Goal: Information Seeking & Learning: Understand process/instructions

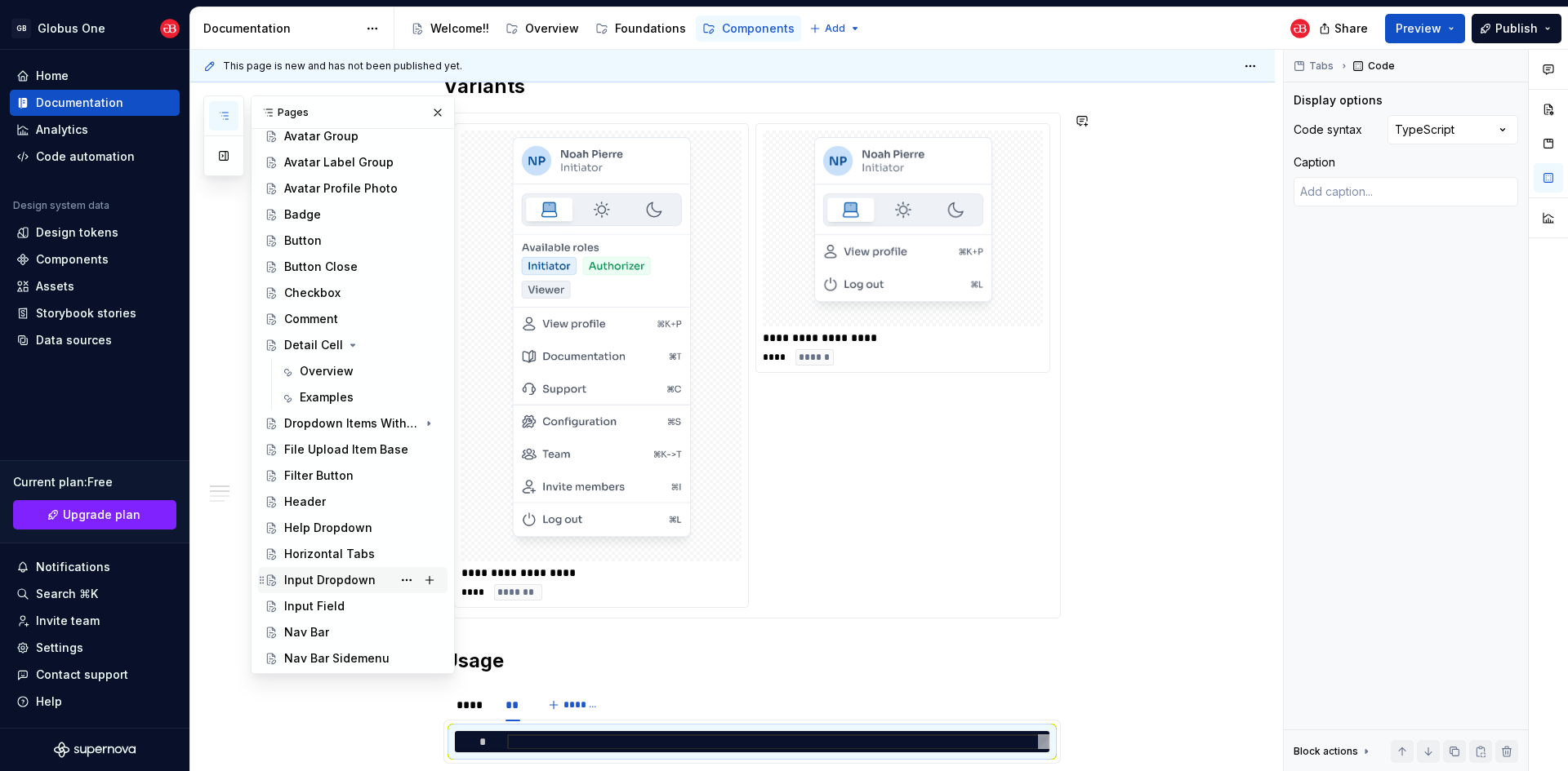
scroll to position [489, 0]
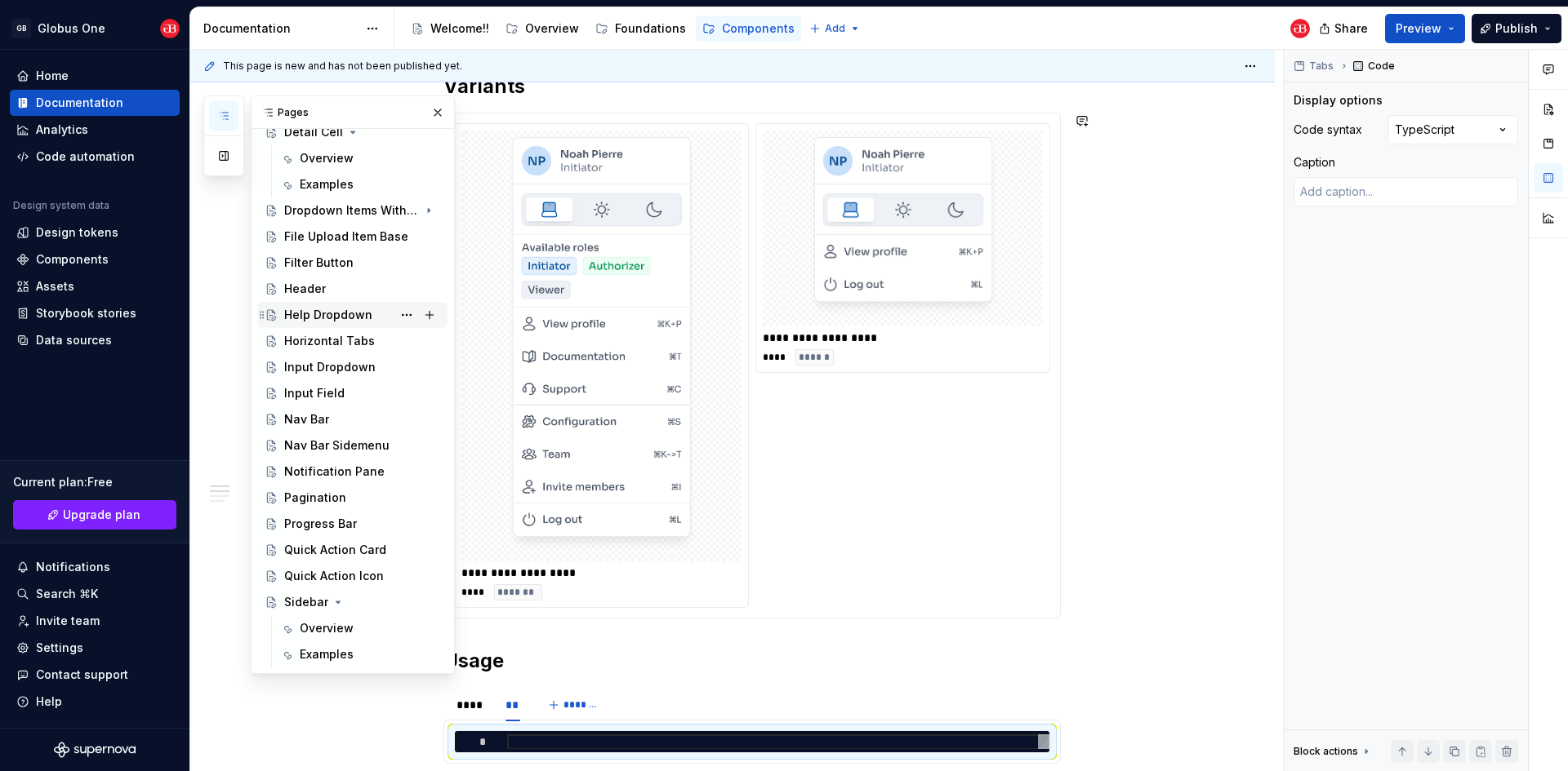
click at [325, 306] on div "Help Dropdown" at bounding box center [363, 315] width 157 height 23
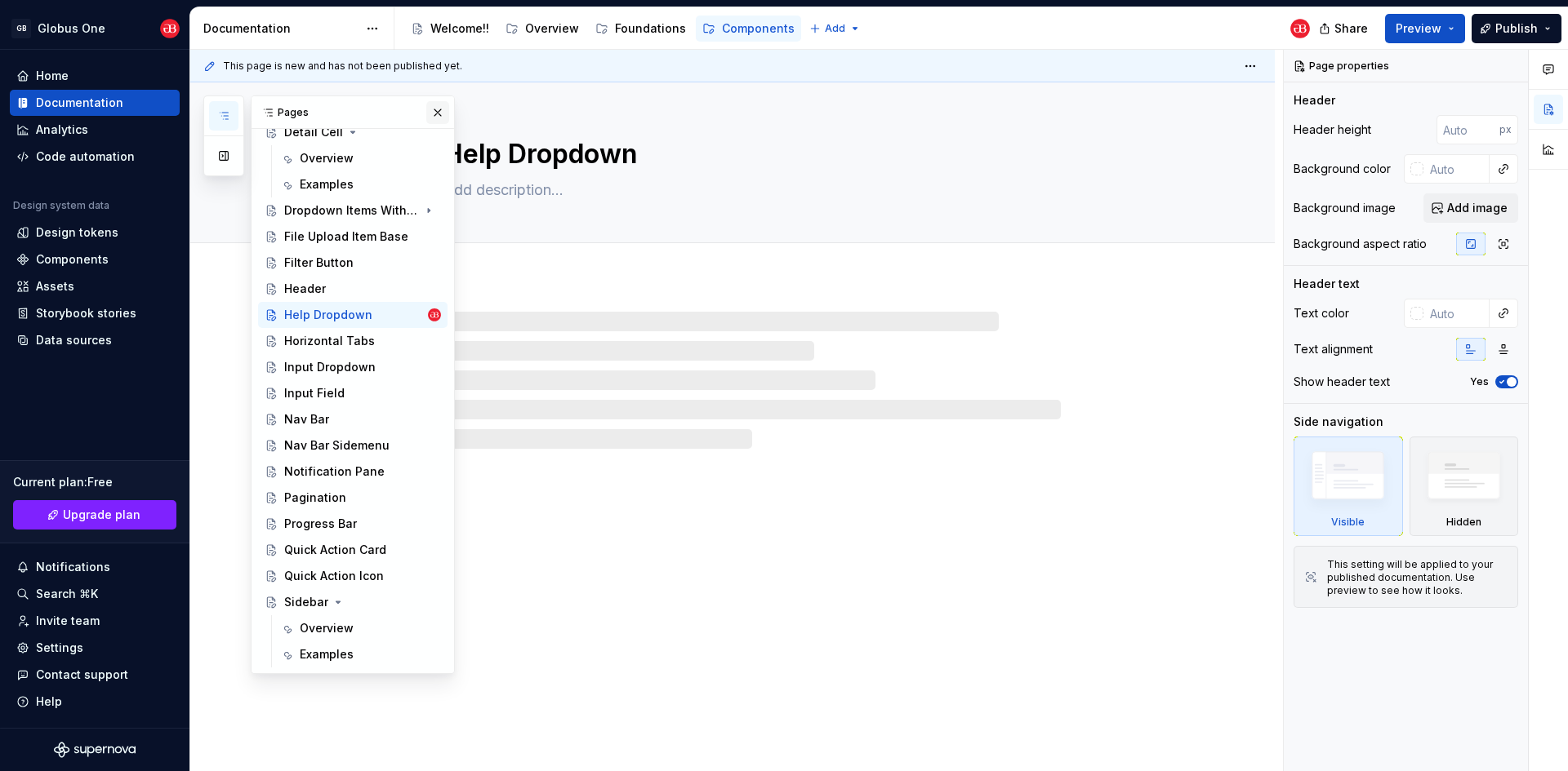
click at [426, 114] on button "button" at bounding box center [437, 112] width 23 height 23
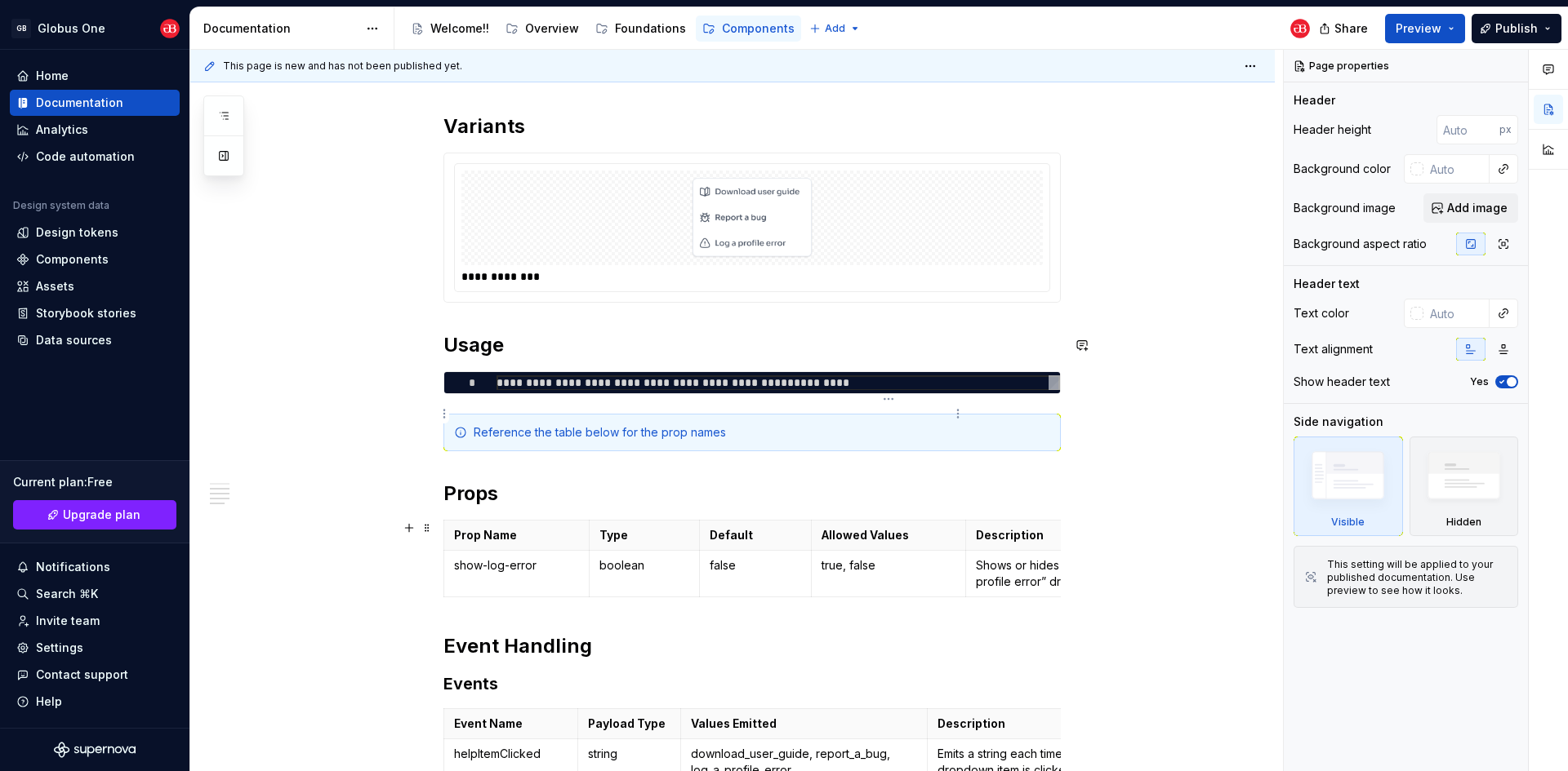
scroll to position [327, 0]
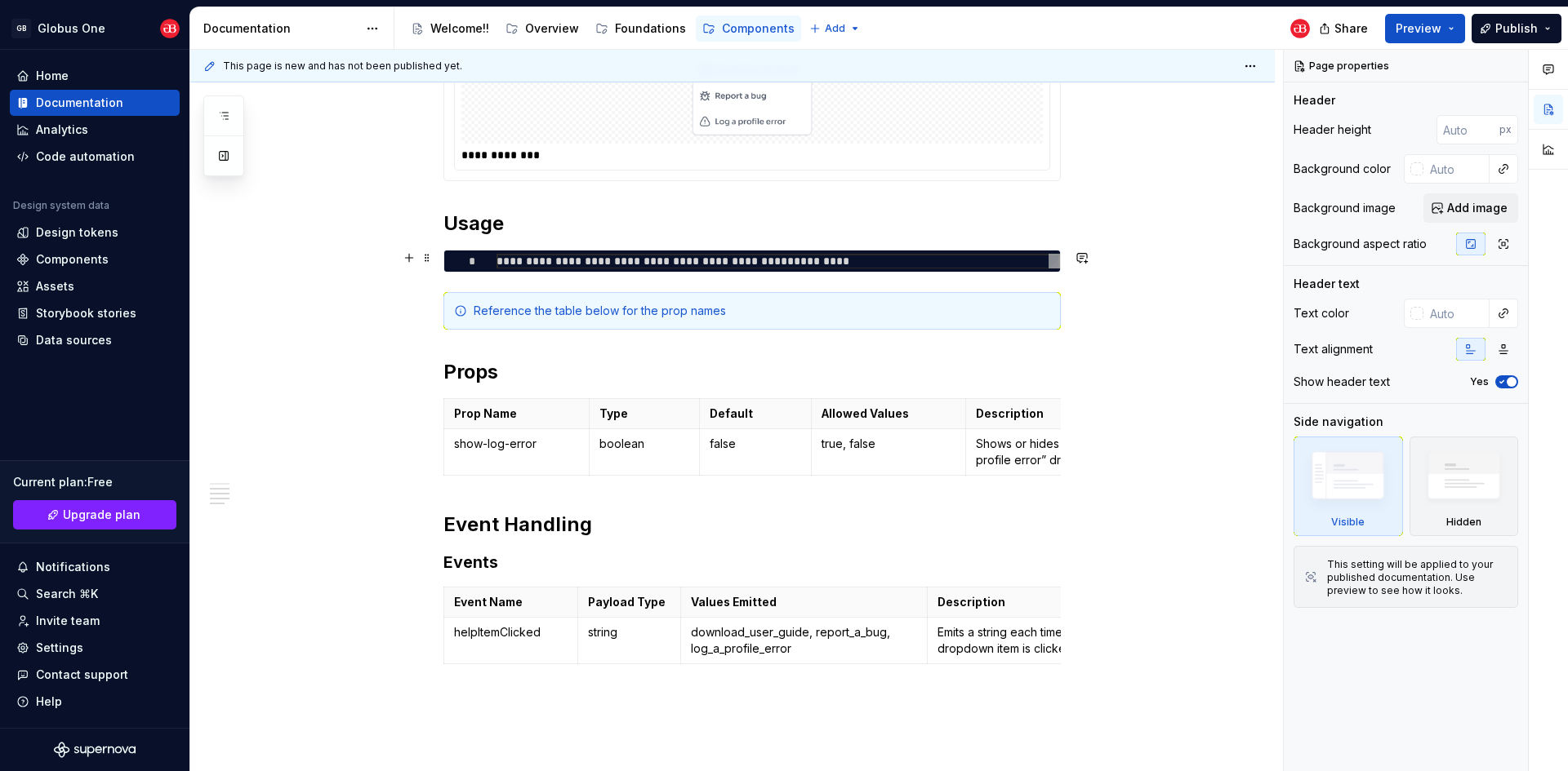
type textarea "*"
type textarea "**********"
click at [871, 258] on div "**********" at bounding box center [778, 262] width 564 height 16
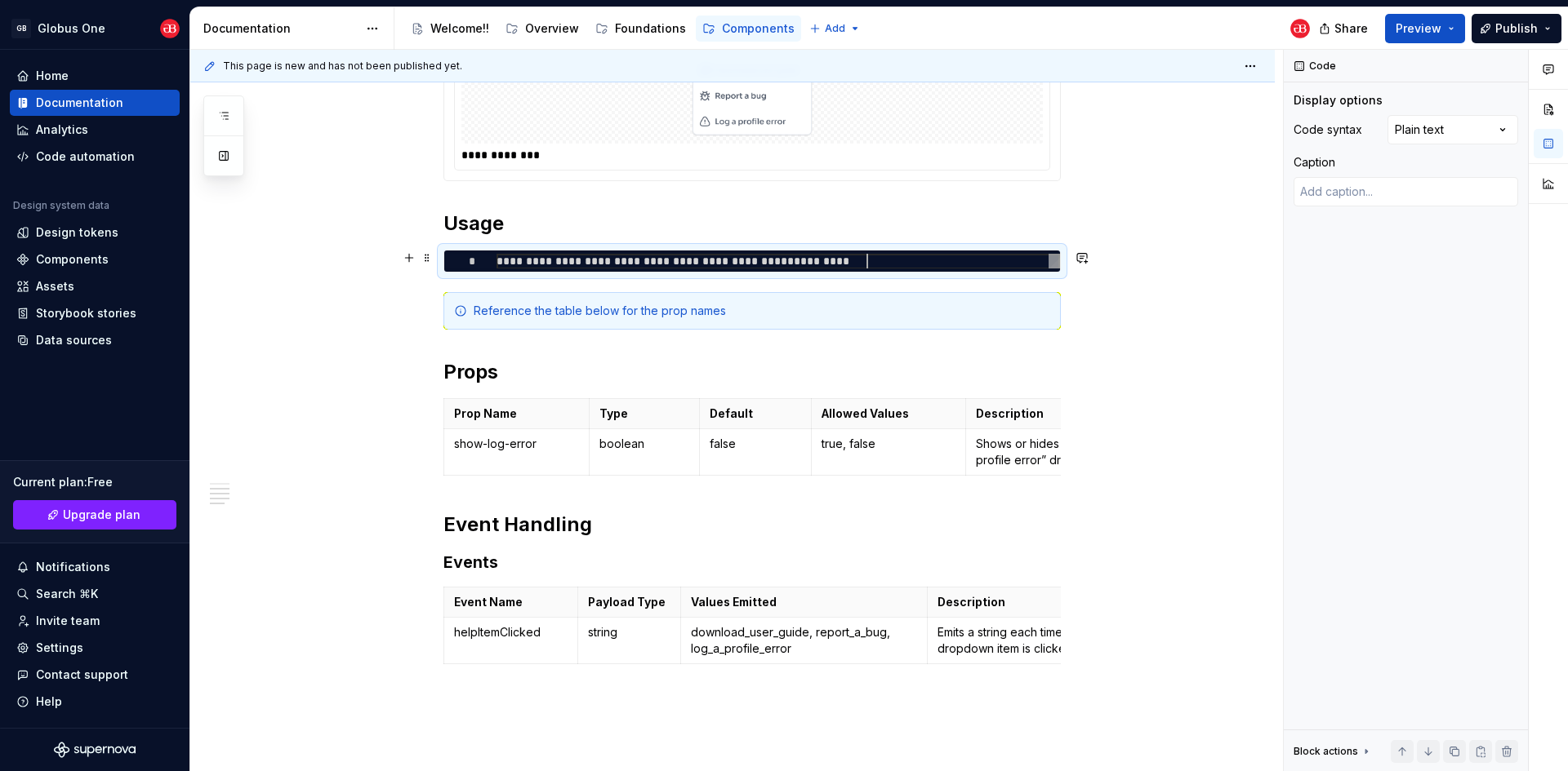
scroll to position [0, 370]
click at [1474, 130] on div "Comments Open comments No comments yet Select ‘Comment’ from the block context …" at bounding box center [1425, 410] width 284 height 722
click at [929, 369] on h2 "Props" at bounding box center [752, 372] width 617 height 26
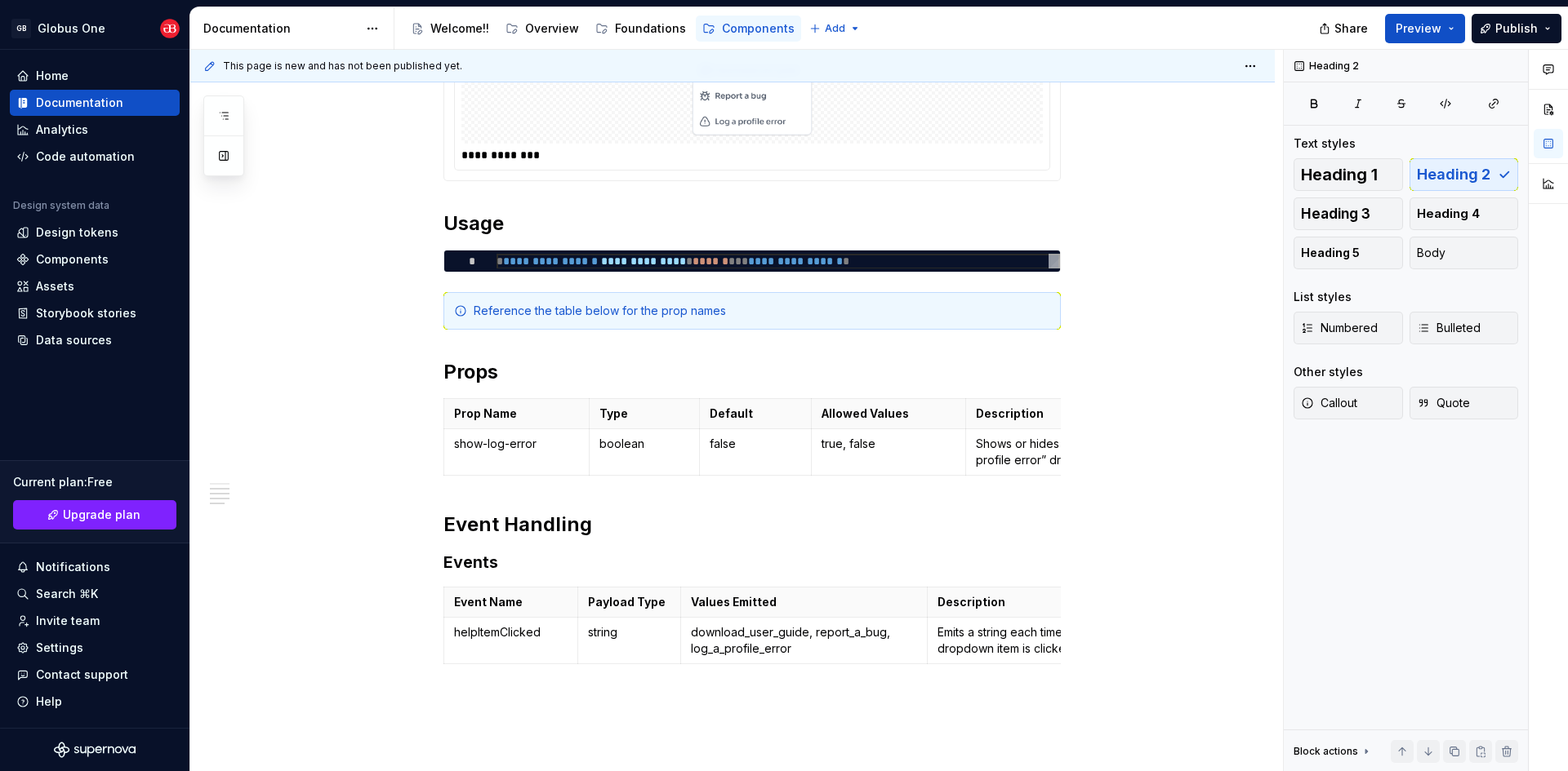
type textarea "*"
